Goal: Information Seeking & Learning: Find contact information

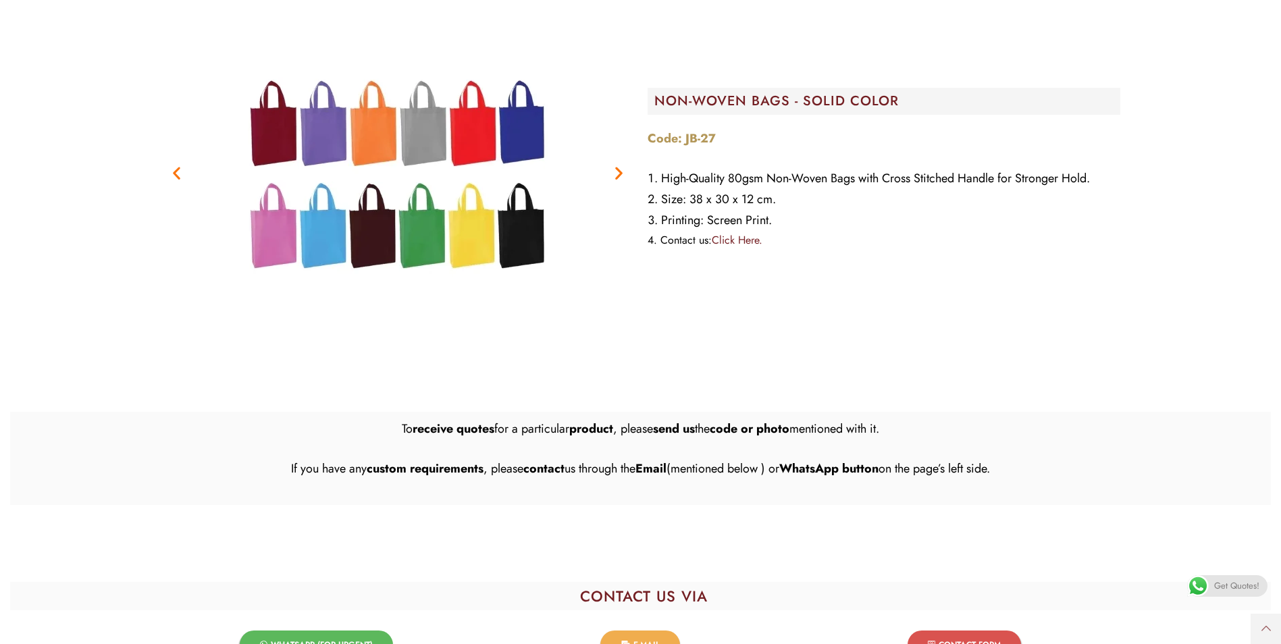
scroll to position [1824, 0]
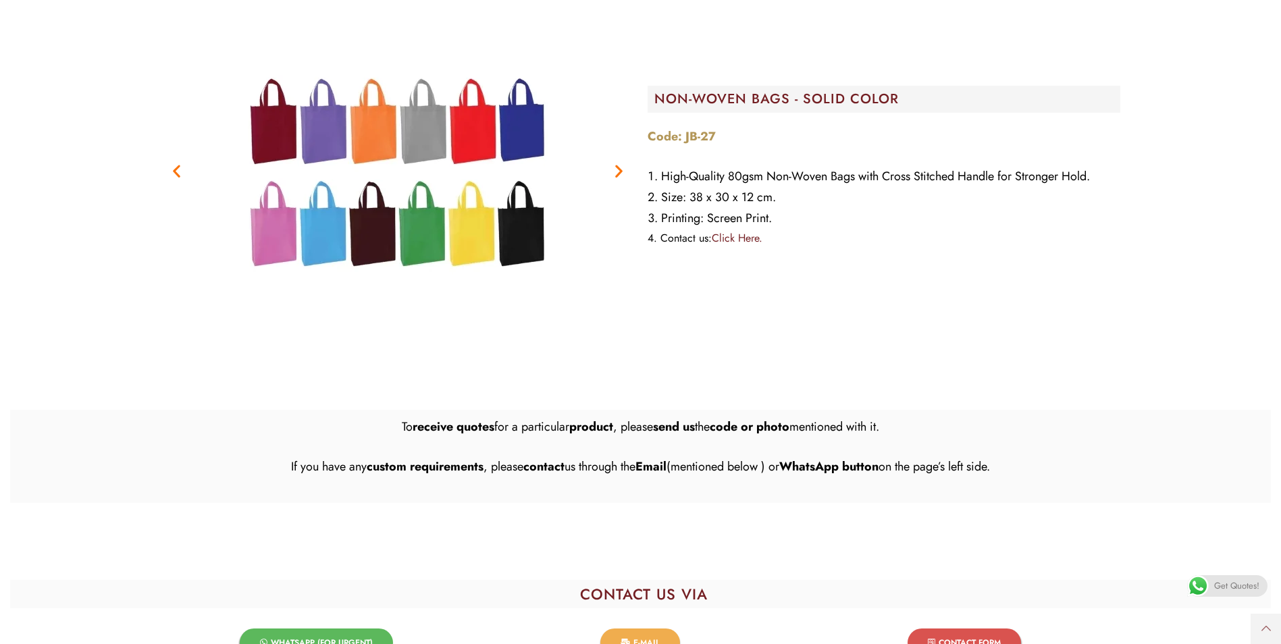
click at [320, 639] on span "WHATSAPP (FOR URGENT)​" at bounding box center [322, 643] width 102 height 8
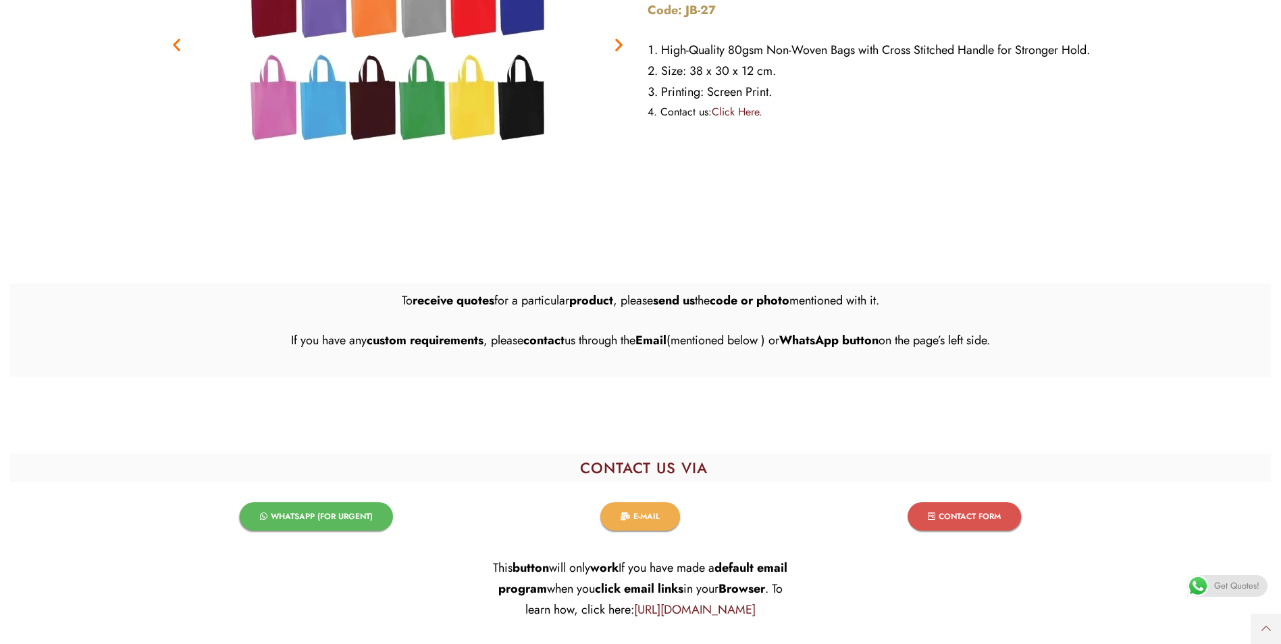
scroll to position [1984, 0]
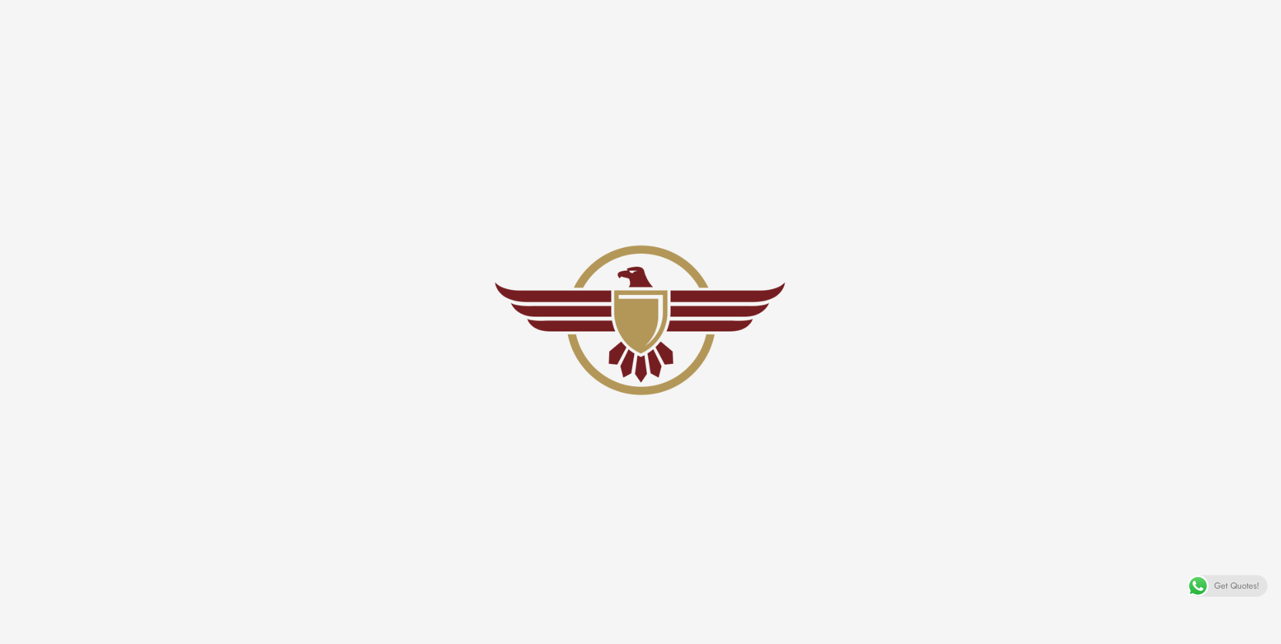
scroll to position [2111, 0]
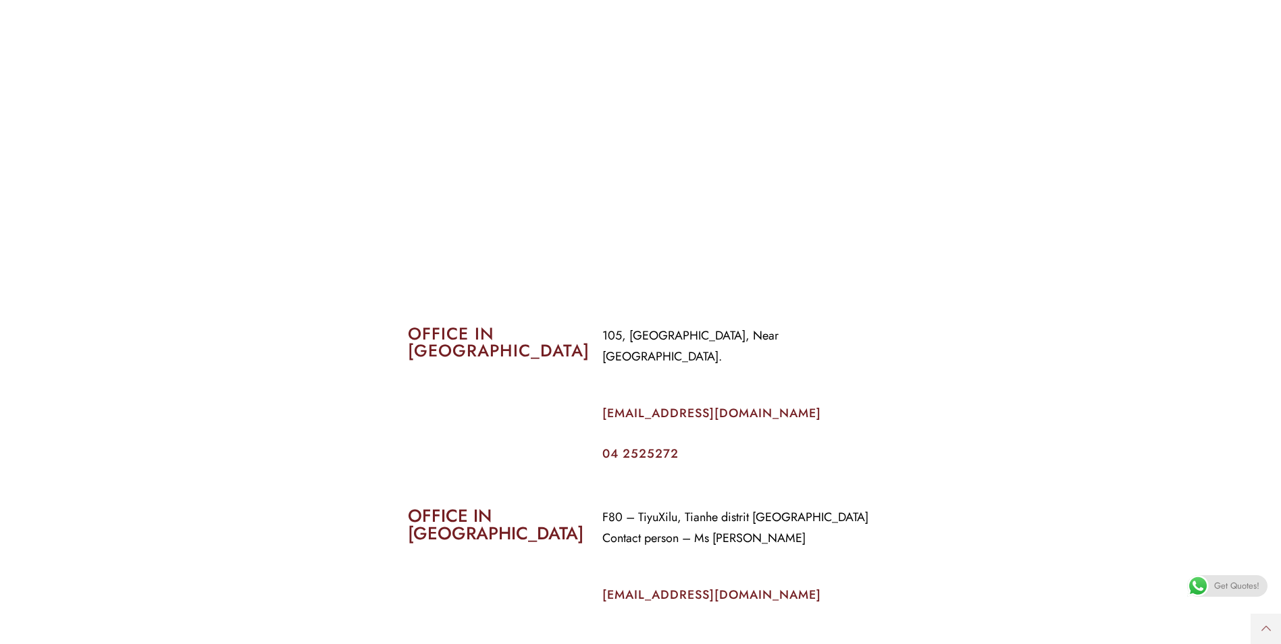
scroll to position [676, 0]
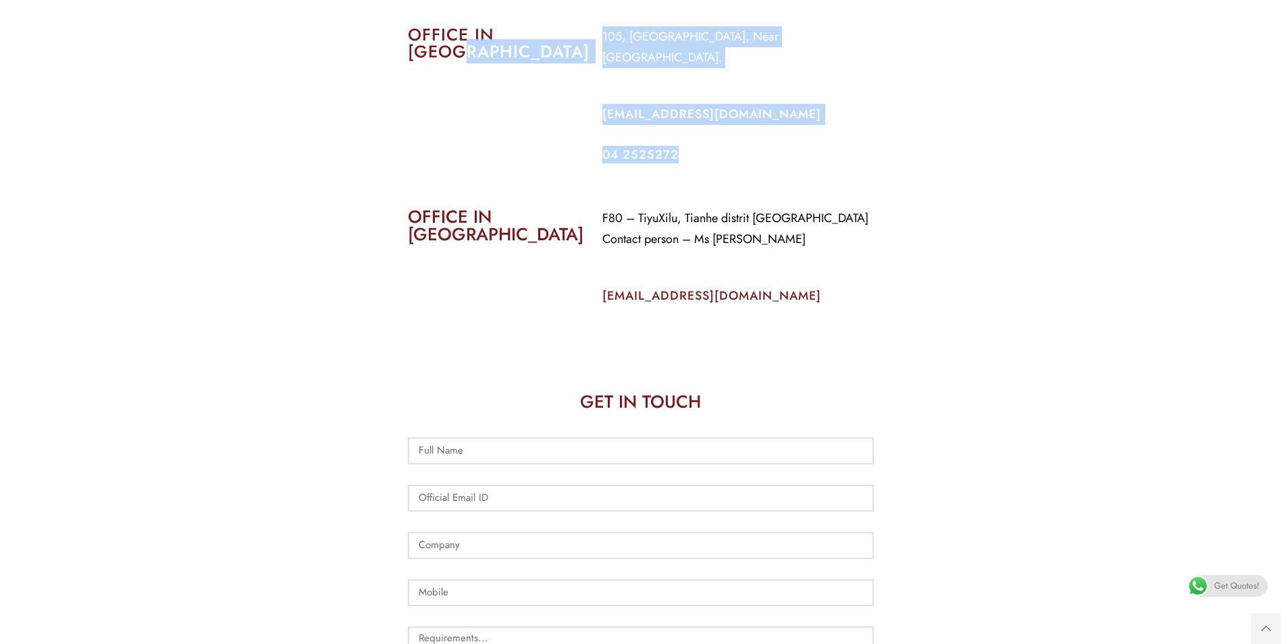
drag, startPoint x: 589, startPoint y: 124, endPoint x: 686, endPoint y: 137, distance: 97.5
click at [686, 137] on div "OFFICE IN DUBAI 105, Al Faraidooni Building, Near Al Jadeed Bakery. info@covera…" at bounding box center [641, 93] width 486 height 155
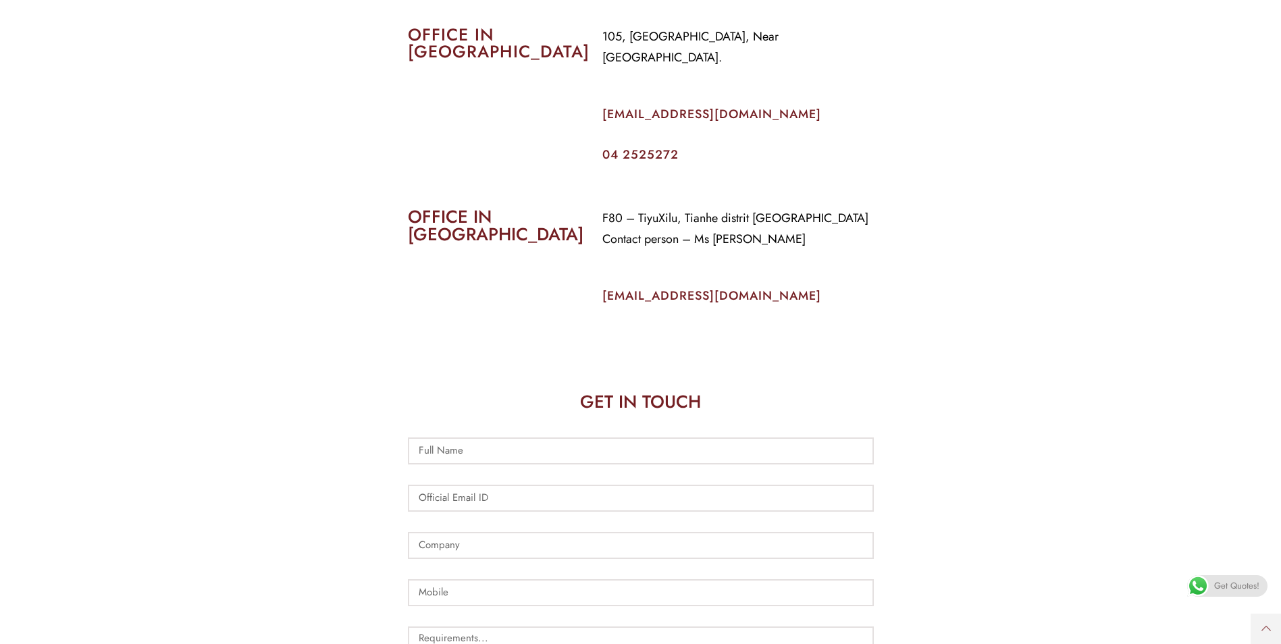
drag, startPoint x: 686, startPoint y: 137, endPoint x: 713, endPoint y: 170, distance: 42.6
click at [713, 171] on section "OFFICE IN CHINA F80 – TiyuXilu, Tianhe distrit Guangzhou Contact person – Ms Pr…" at bounding box center [640, 253] width 1281 height 165
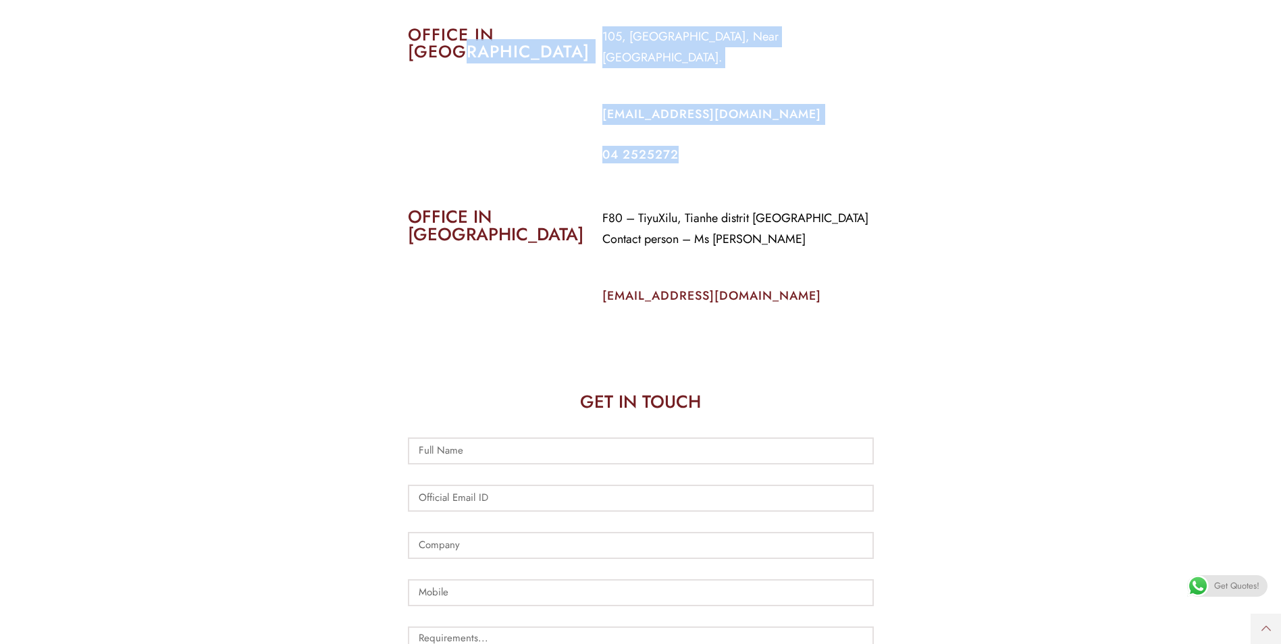
drag, startPoint x: 694, startPoint y: 132, endPoint x: 585, endPoint y: 124, distance: 109.7
click at [585, 124] on div "OFFICE IN DUBAI 105, Al Faraidooni Building, Near Al Jadeed Bakery. info@covera…" at bounding box center [641, 93] width 486 height 155
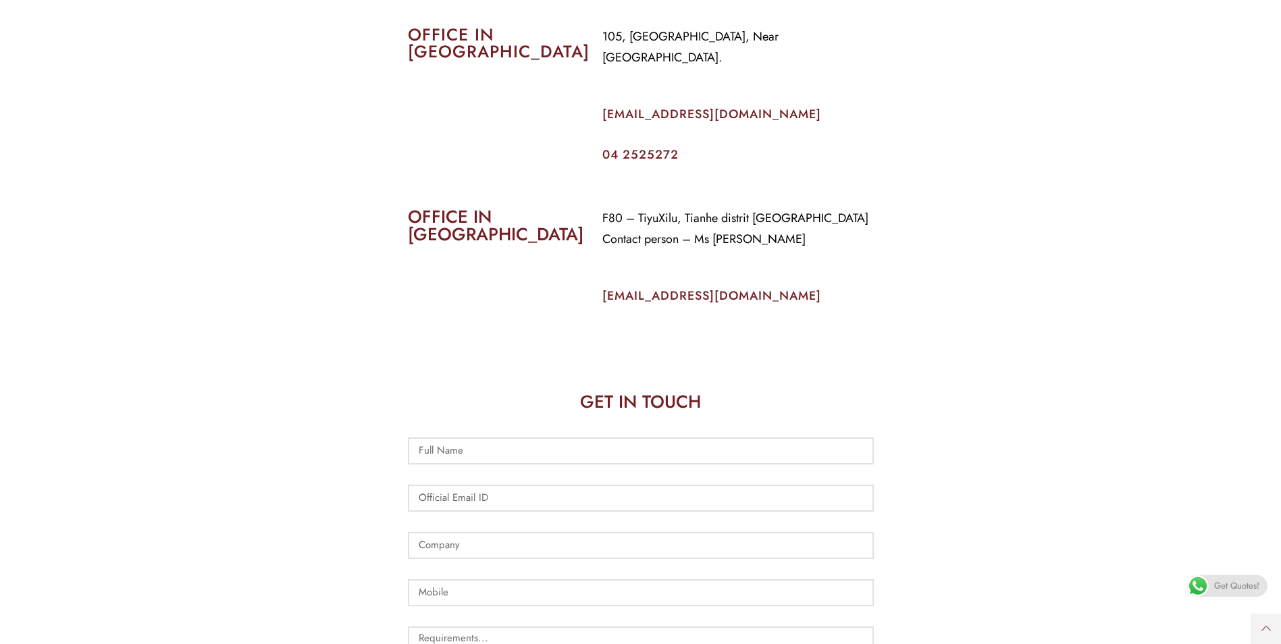
drag, startPoint x: 585, startPoint y: 124, endPoint x: 642, endPoint y: 165, distance: 70.7
click at [639, 171] on section "OFFICE IN CHINA F80 – TiyuXilu, Tianhe distrit Guangzhou Contact person – Ms Pr…" at bounding box center [640, 253] width 1281 height 165
drag, startPoint x: 682, startPoint y: 132, endPoint x: 594, endPoint y: 130, distance: 87.2
click at [594, 130] on div "105, Al Faraidooni Building, Near Al Jadeed Bakery. info@coverageuae.com 04 252…" at bounding box center [738, 93] width 292 height 155
copy link "04 2525272"
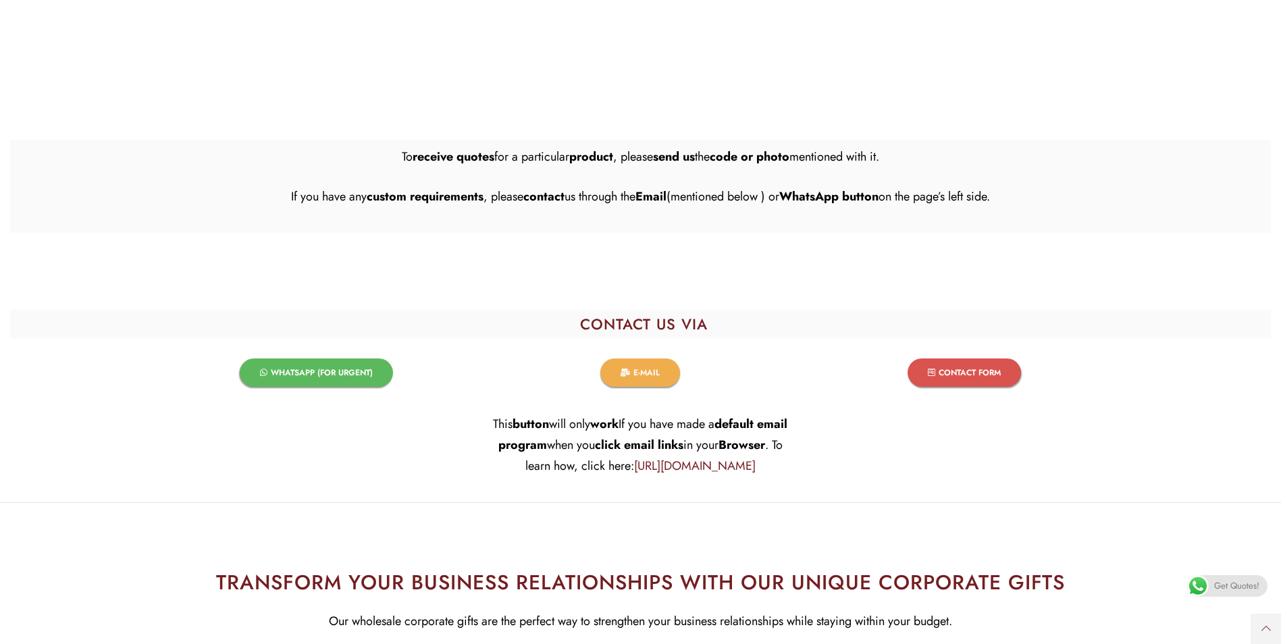
scroll to position [2119, 0]
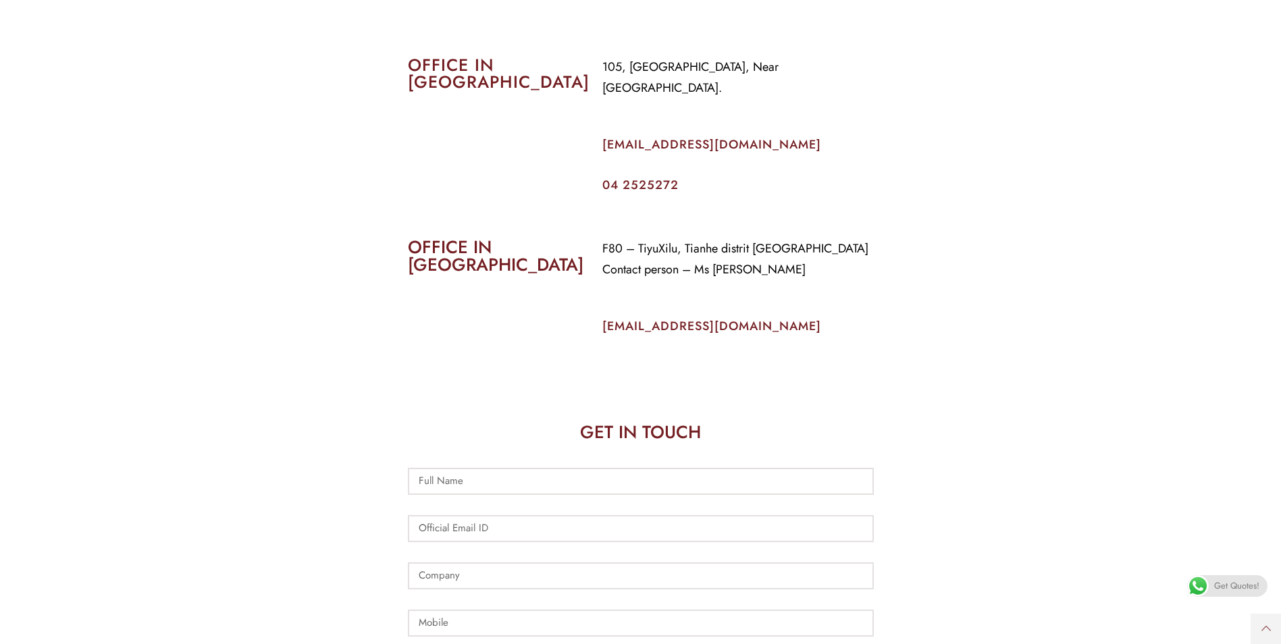
scroll to position [197, 0]
